Goal: Obtain resource: Obtain resource

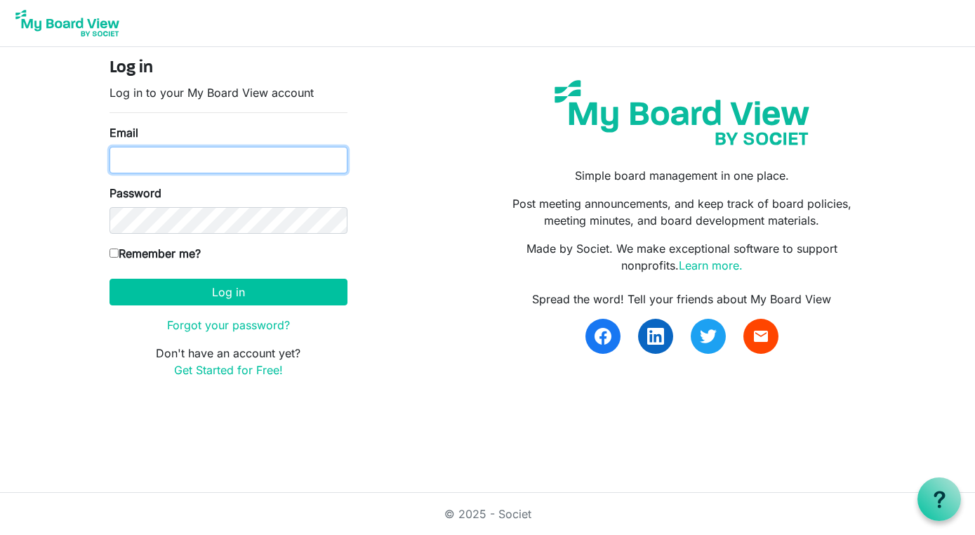
type input "[PERSON_NAME][EMAIL_ADDRESS][DOMAIN_NAME]"
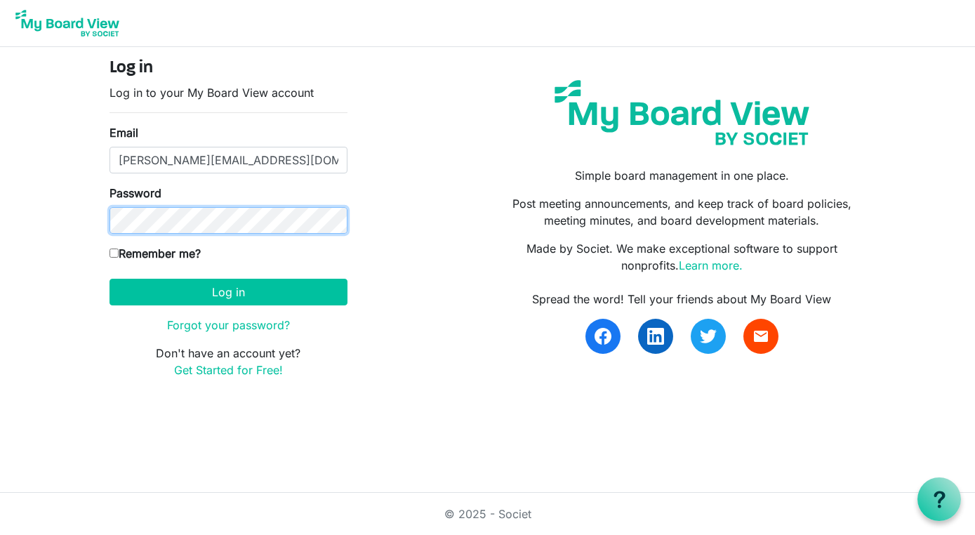
click at [228, 291] on button "Log in" at bounding box center [229, 292] width 238 height 27
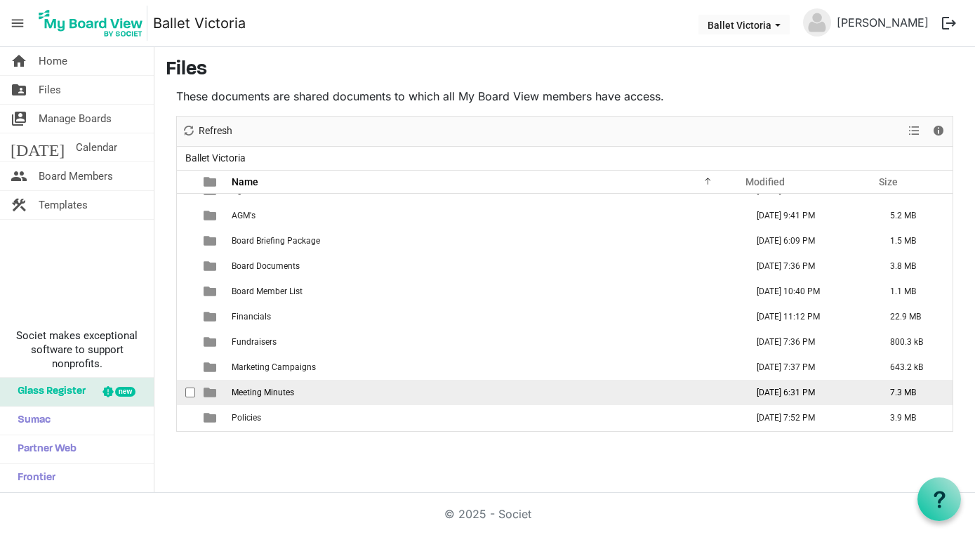
scroll to position [16, 0]
click at [258, 394] on span "Meeting Minutes" at bounding box center [263, 393] width 62 height 10
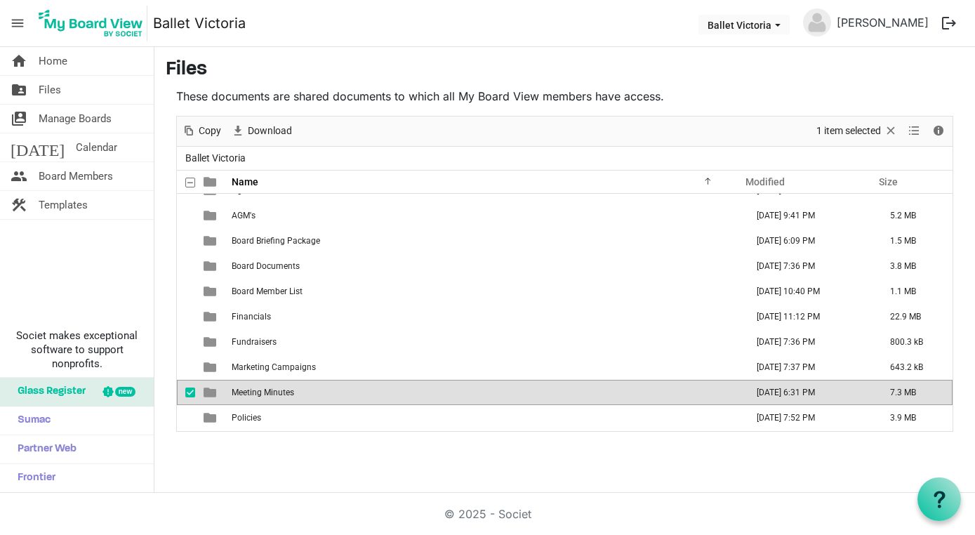
click at [258, 394] on span "Meeting Minutes" at bounding box center [263, 393] width 62 height 10
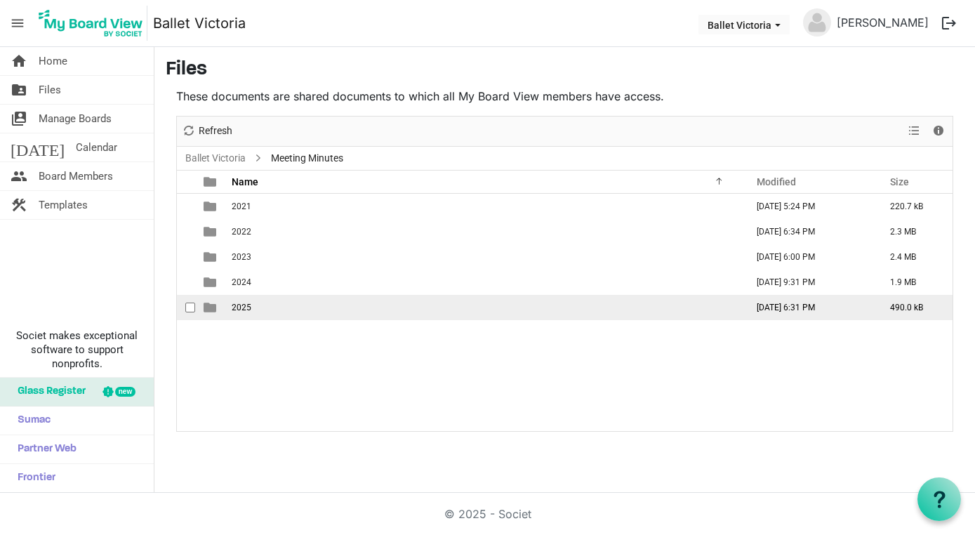
click at [273, 301] on td "2025" at bounding box center [484, 307] width 515 height 25
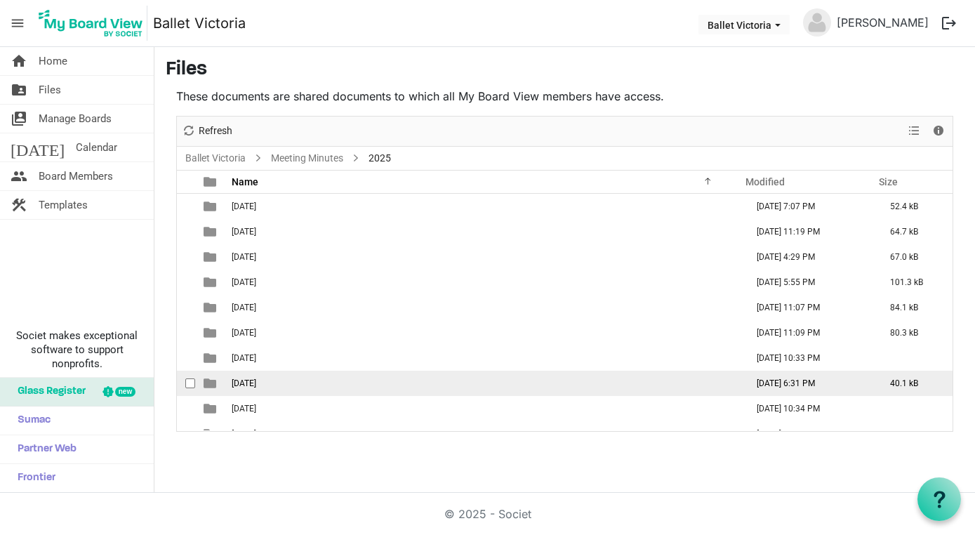
click at [256, 384] on span "08 August" at bounding box center [244, 383] width 25 height 10
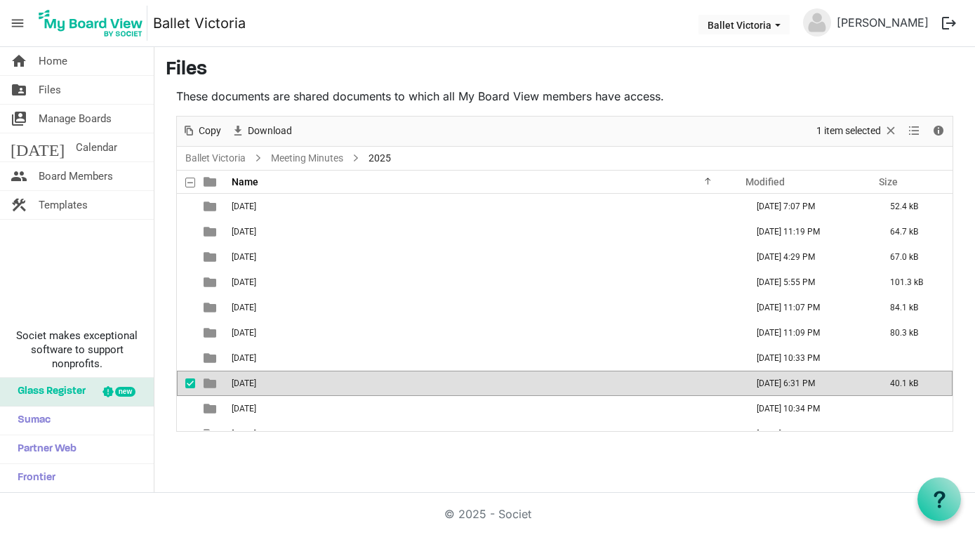
click at [256, 384] on span "08 August" at bounding box center [244, 383] width 25 height 10
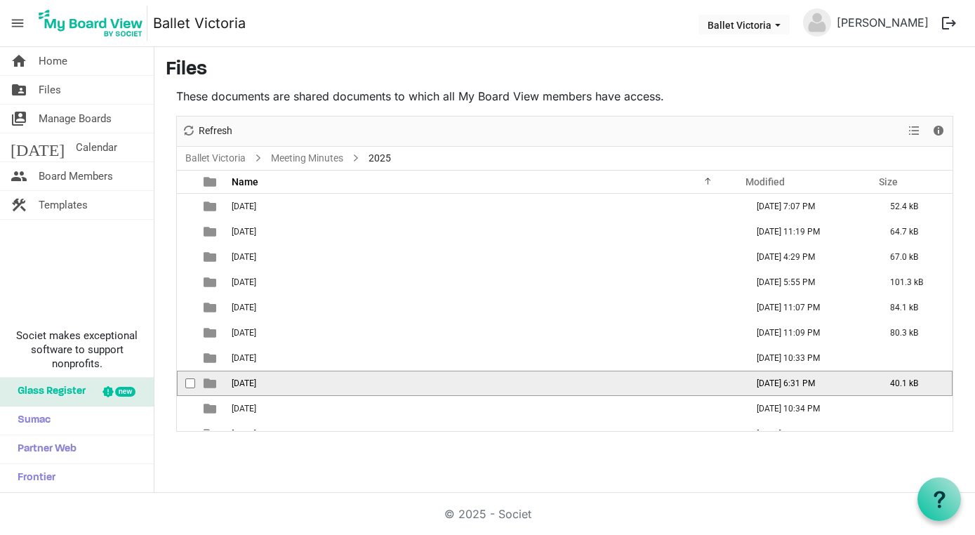
click at [292, 385] on td "08 August" at bounding box center [484, 383] width 515 height 25
